Goal: Information Seeking & Learning: Check status

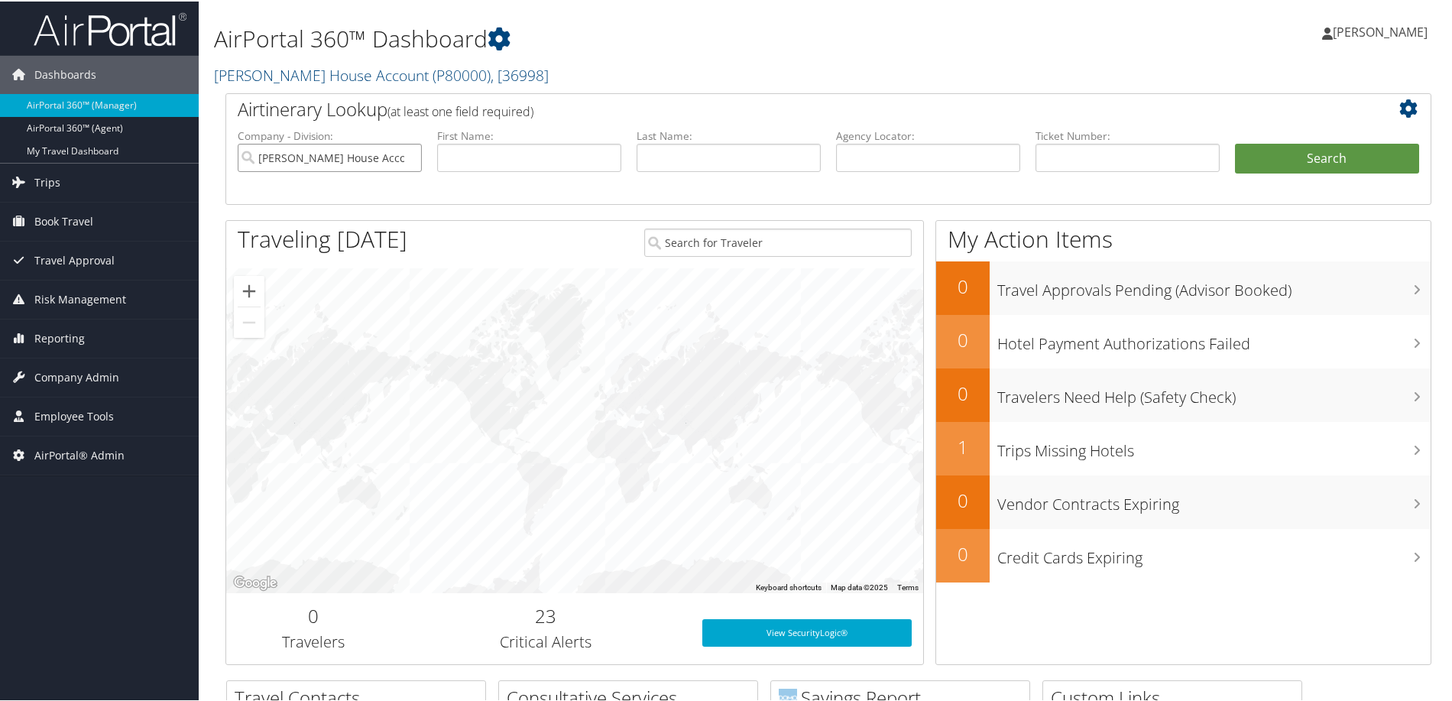
click at [407, 160] on input "Patty Herwick House Account" at bounding box center [330, 156] width 184 height 28
click at [1065, 151] on input "text" at bounding box center [1127, 156] width 184 height 28
type input "0018998930858"
click at [1235, 142] on button "Search" at bounding box center [1327, 157] width 184 height 31
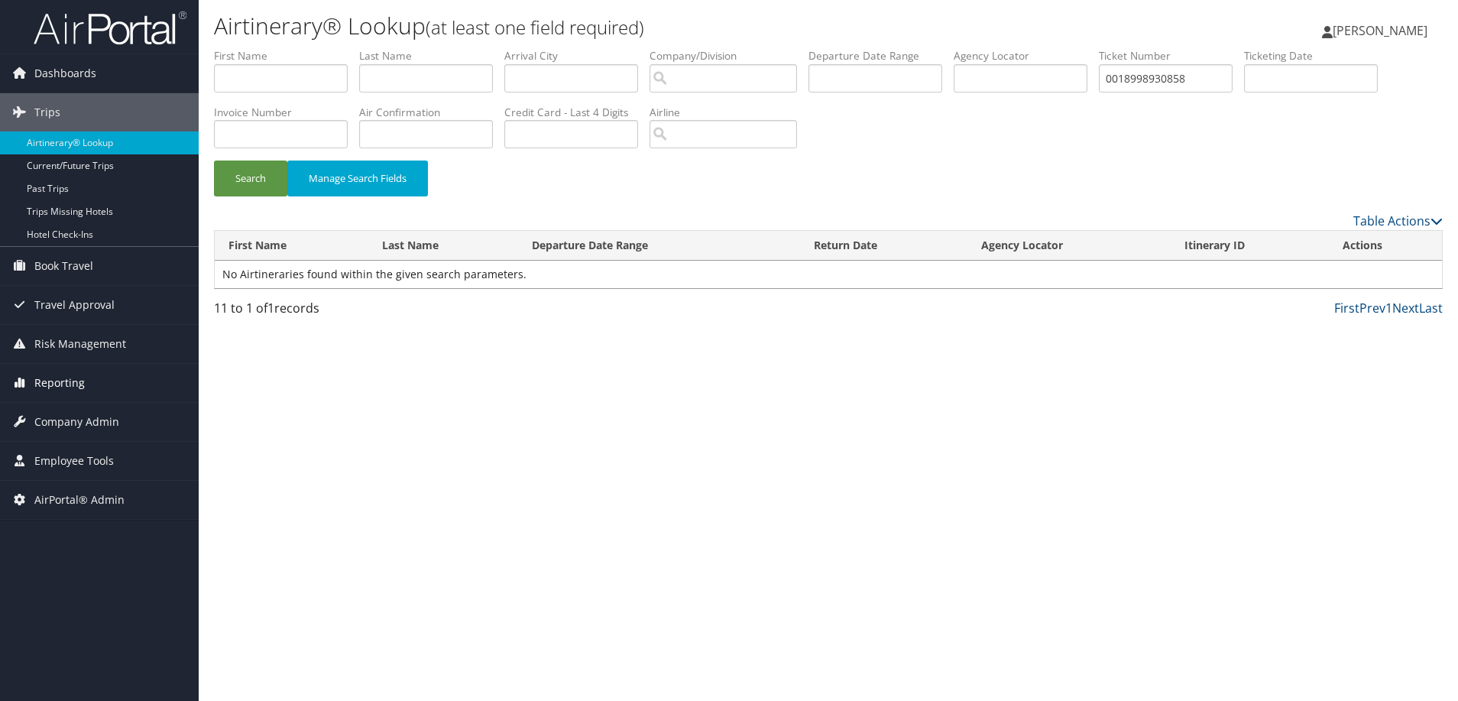
click at [73, 377] on span "Reporting" at bounding box center [59, 383] width 50 height 38
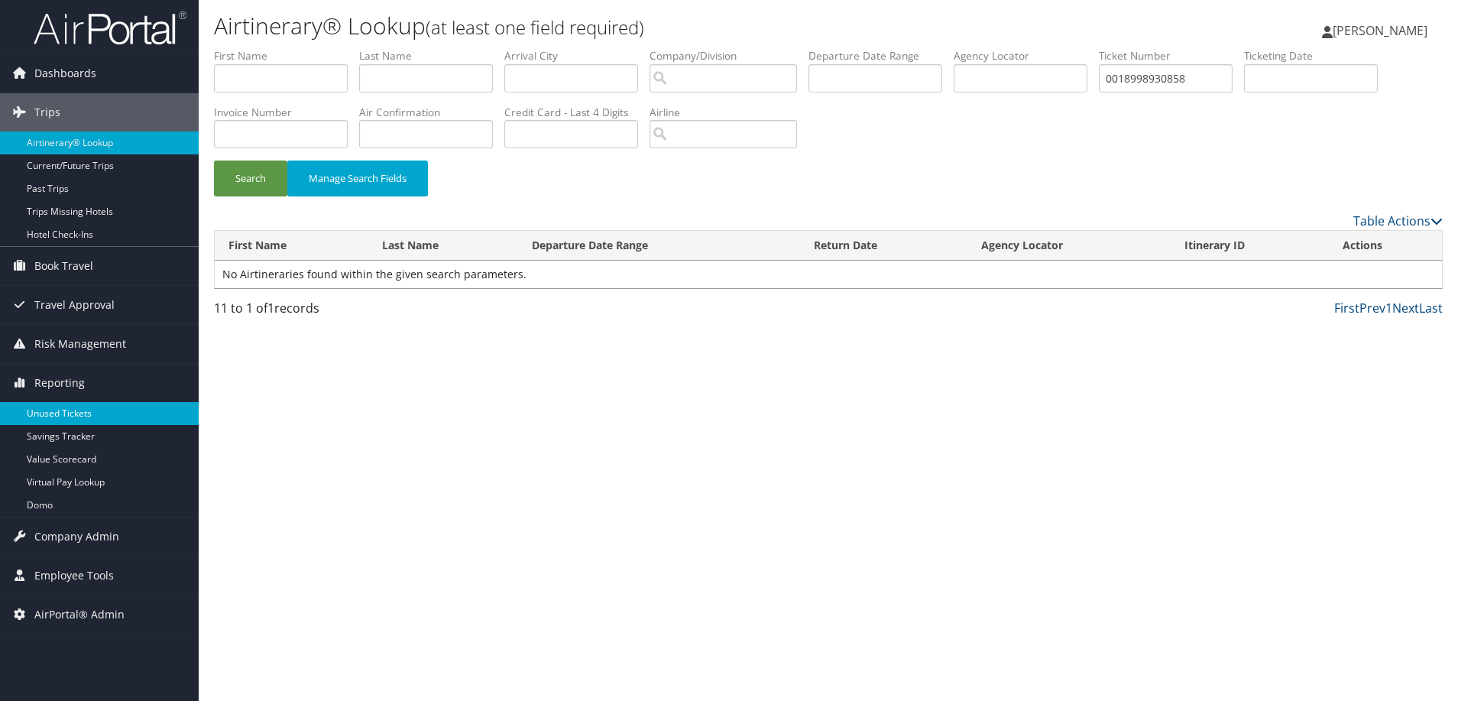
click at [61, 414] on link "Unused Tickets" at bounding box center [99, 413] width 199 height 23
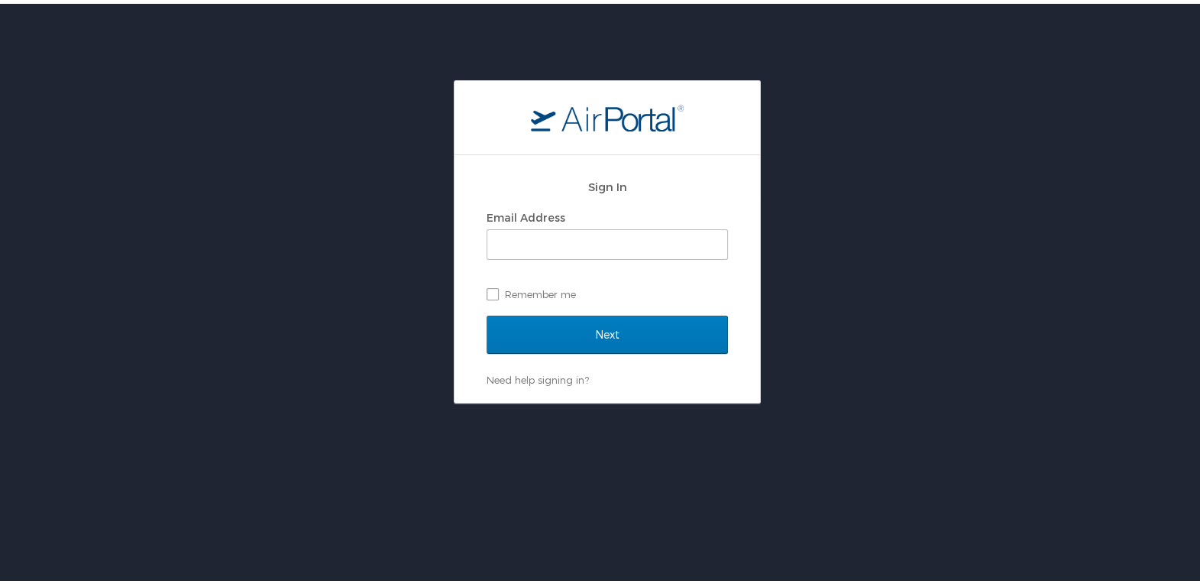
click at [617, 256] on div "Email Address Remember me" at bounding box center [607, 251] width 241 height 99
click at [614, 247] on input "Email Address" at bounding box center [607, 240] width 240 height 29
type input "stephanie.gibson@andavotravel.com"
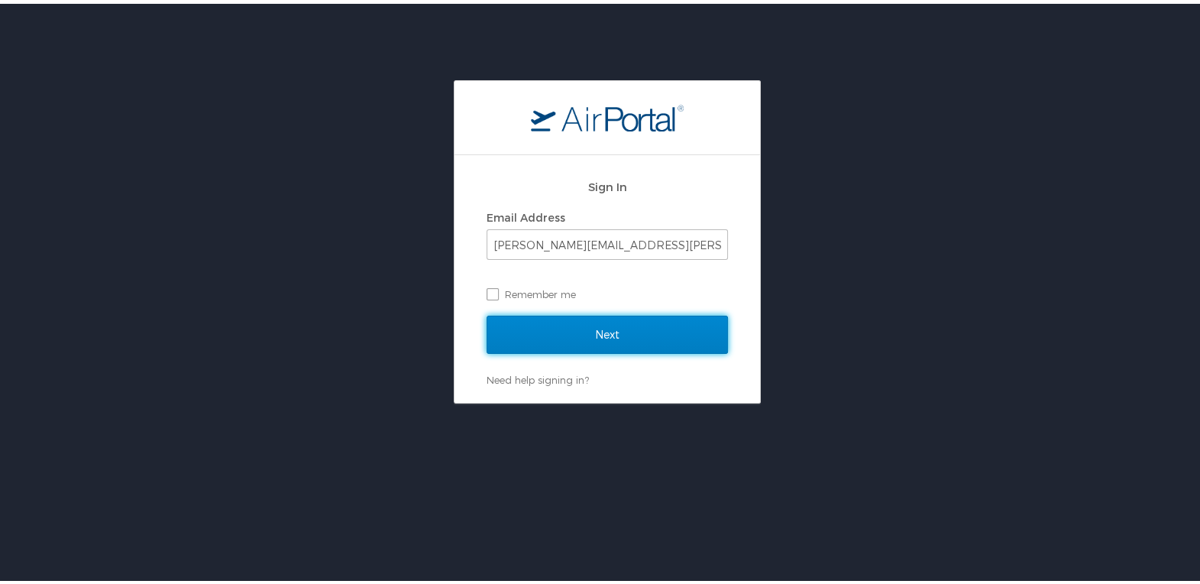
click at [532, 325] on input "Next" at bounding box center [607, 331] width 241 height 38
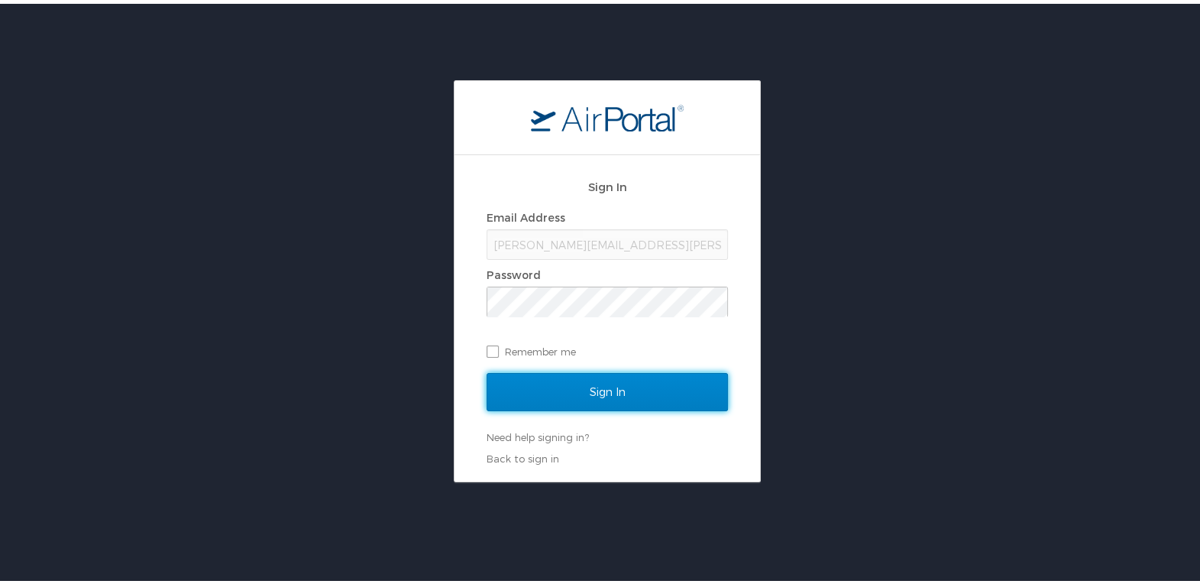
click at [550, 371] on input "Sign In" at bounding box center [607, 388] width 241 height 38
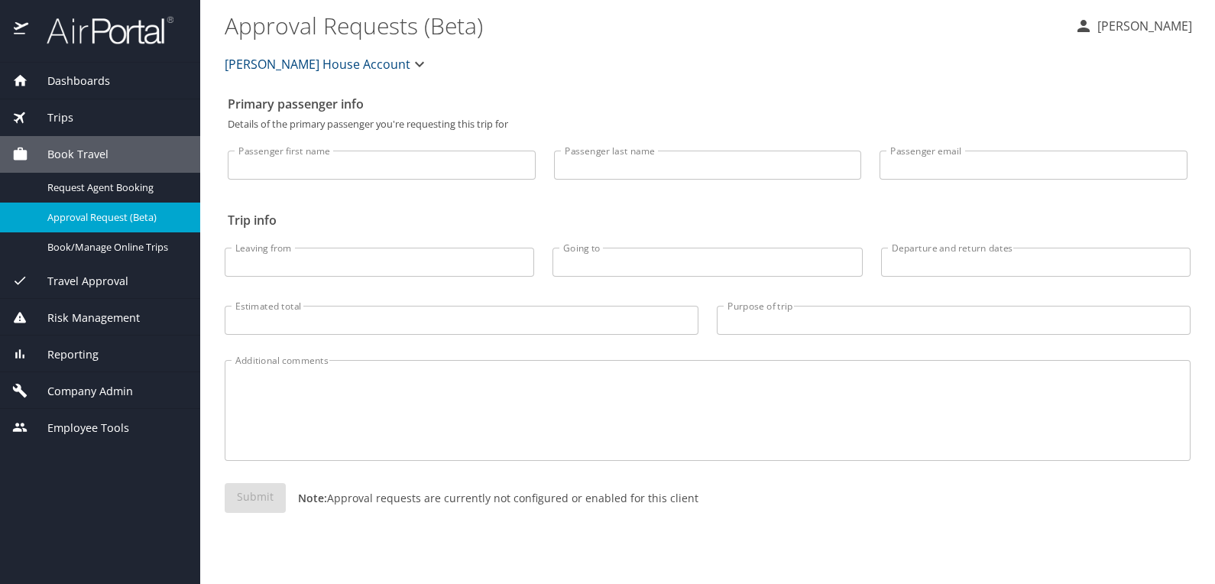
click at [44, 351] on span "Reporting" at bounding box center [63, 354] width 70 height 17
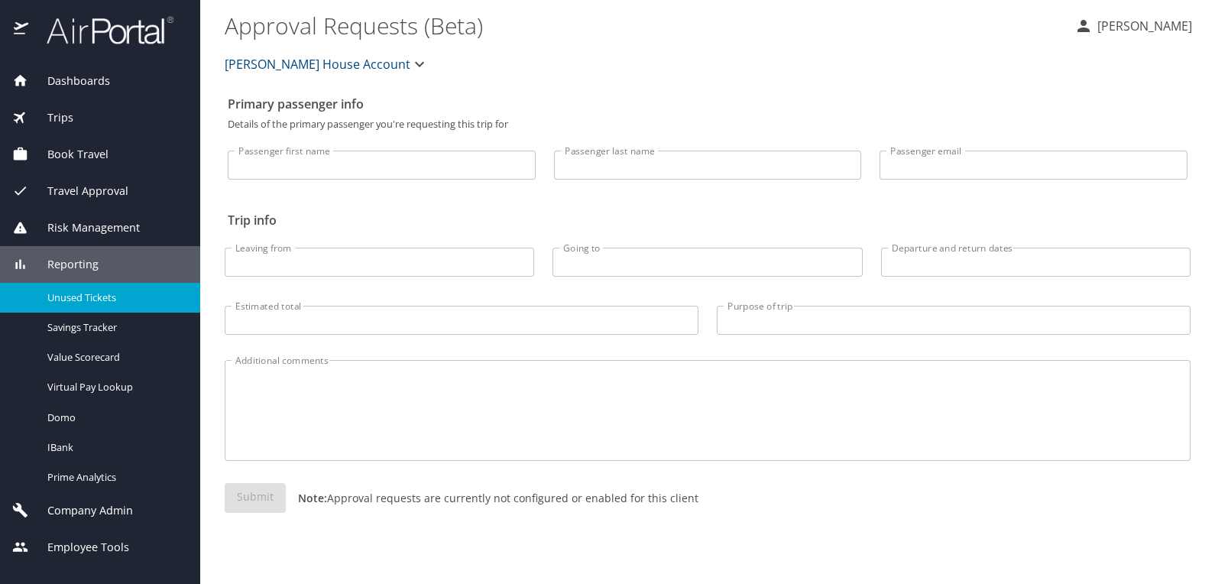
click at [73, 296] on span "Unused Tickets" at bounding box center [114, 297] width 134 height 15
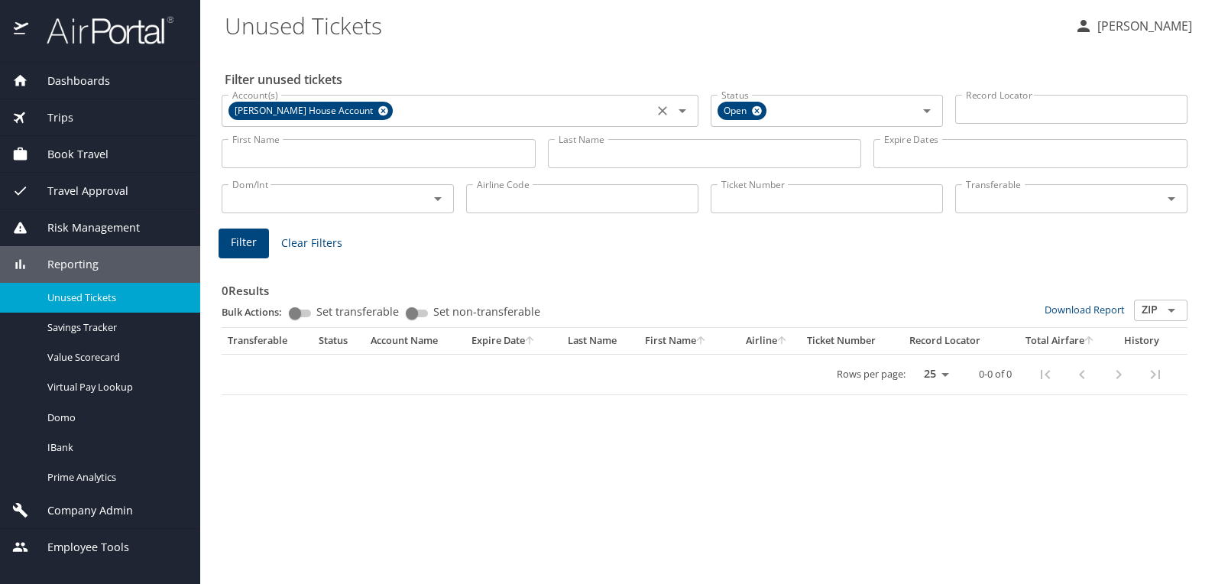
click at [378, 107] on icon at bounding box center [383, 111] width 10 height 10
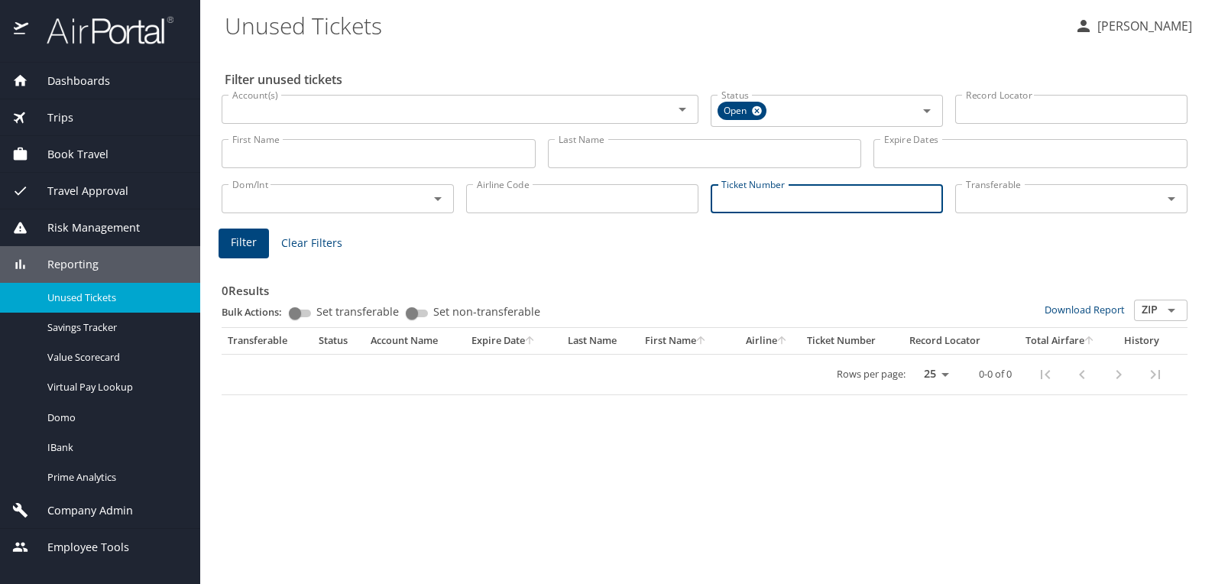
click at [819, 191] on input "Ticket Number" at bounding box center [827, 198] width 232 height 29
type input "0018998930858"
click at [240, 241] on span "Filter" at bounding box center [244, 240] width 26 height 19
